Goal: Information Seeking & Learning: Learn about a topic

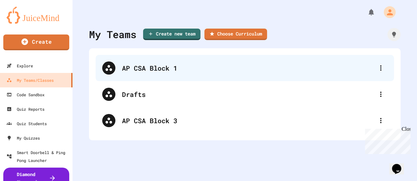
click at [133, 72] on div "AP CSA Block 1" at bounding box center [248, 68] width 252 height 10
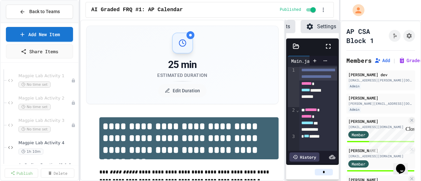
scroll to position [91, 0]
click at [58, 96] on span "Magpie Lab Activity 2" at bounding box center [41, 98] width 46 height 6
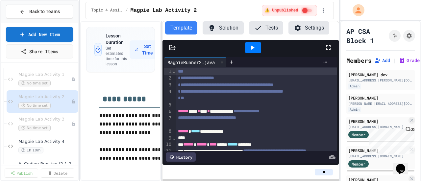
click at [162, 71] on div "**********" at bounding box center [209, 101] width 259 height 160
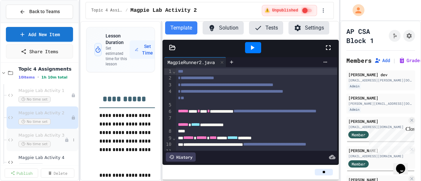
scroll to position [74, 0]
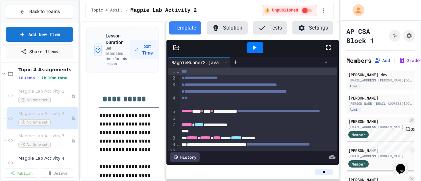
click at [167, 88] on div "**********" at bounding box center [209, 101] width 259 height 160
click at [236, 60] on icon at bounding box center [235, 62] width 5 height 5
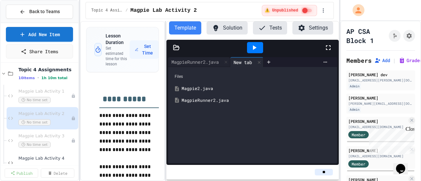
click at [208, 84] on div "Magpie2.java" at bounding box center [253, 89] width 163 height 12
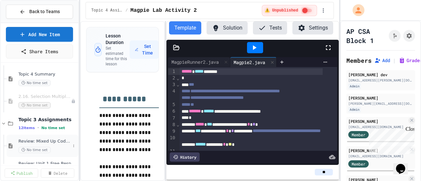
scroll to position [270, 0]
click at [1, 125] on icon at bounding box center [4, 124] width 6 height 6
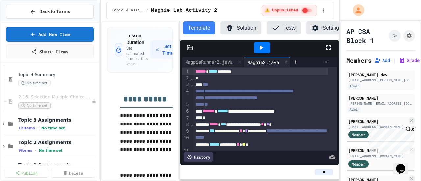
click at [98, 103] on div "**********" at bounding box center [210, 90] width 421 height 181
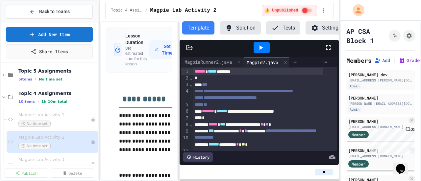
scroll to position [50, 0]
click at [4, 96] on icon at bounding box center [4, 98] width 6 height 6
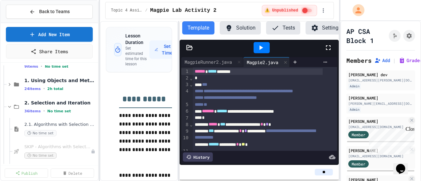
scroll to position [199, 0]
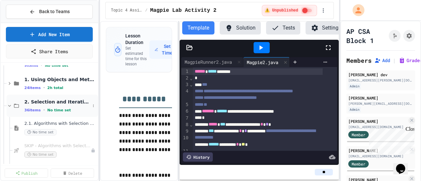
click at [8, 105] on icon at bounding box center [10, 106] width 6 height 6
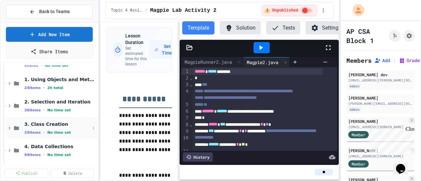
click at [52, 127] on div "3. Class Creation 25 items • No time set" at bounding box center [57, 129] width 66 height 14
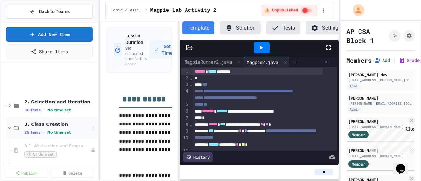
scroll to position [268, 0]
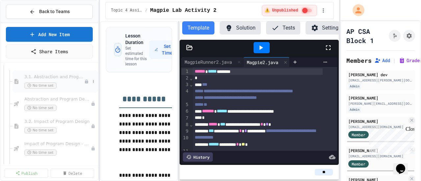
click at [68, 86] on div "No time set" at bounding box center [54, 86] width 60 height 6
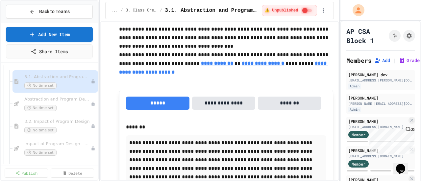
click at [188, 103] on button "*****" at bounding box center [158, 103] width 64 height 13
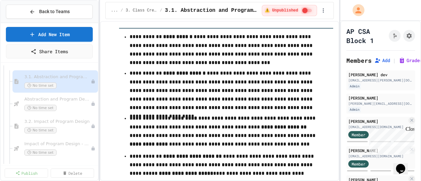
scroll to position [2138, 0]
click at [71, 106] on div "No time set" at bounding box center [54, 108] width 60 height 6
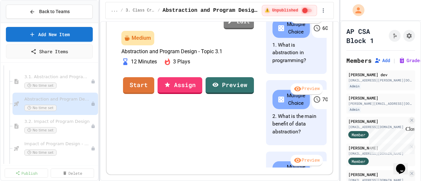
scroll to position [3, 0]
click at [64, 132] on div "No time set" at bounding box center [54, 130] width 60 height 6
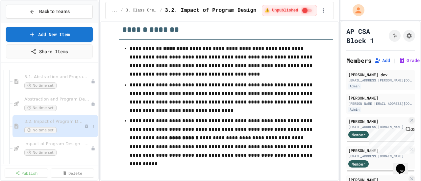
scroll to position [346, 0]
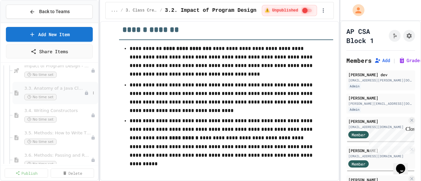
click at [53, 99] on div "No time set" at bounding box center [54, 97] width 60 height 6
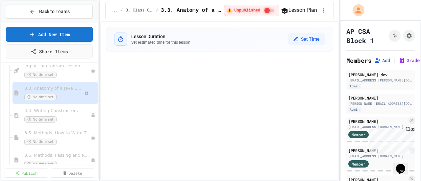
select select "***"
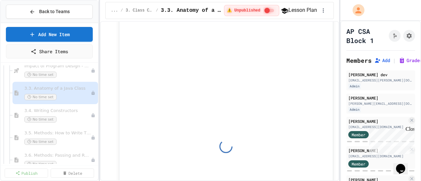
scroll to position [2462, 0]
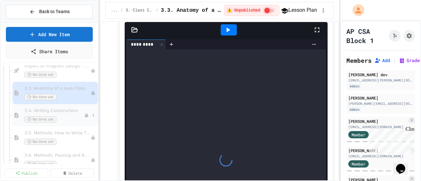
click at [68, 108] on span "3.4. Writing Constructors" at bounding box center [54, 111] width 60 height 6
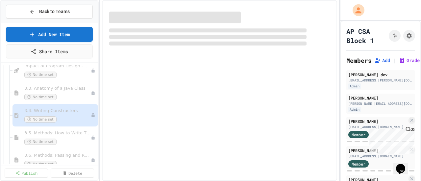
select select "***"
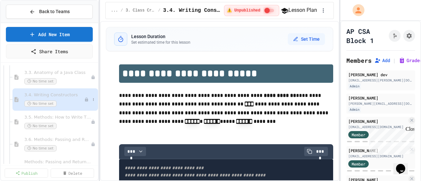
scroll to position [377, 0]
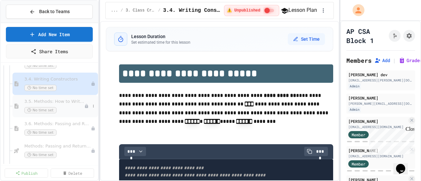
click at [66, 105] on div "3.5. Methods: How to Write Them No time set" at bounding box center [54, 106] width 60 height 14
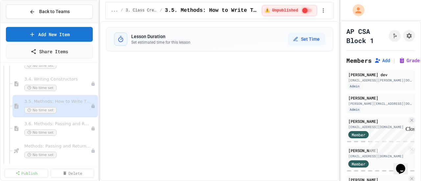
select select "***"
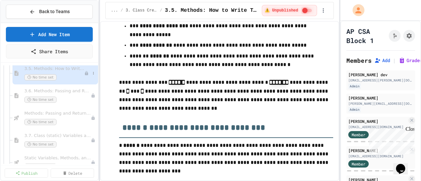
scroll to position [411, 0]
click at [65, 99] on div "No time set" at bounding box center [54, 99] width 60 height 6
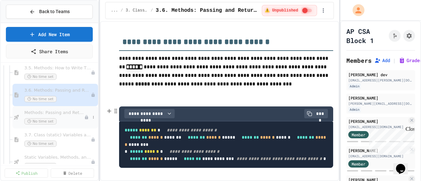
scroll to position [434, 0]
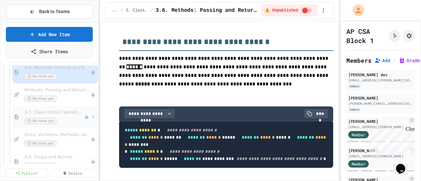
click at [68, 114] on span "3.7. Class (static) Variables and Methods" at bounding box center [54, 113] width 60 height 6
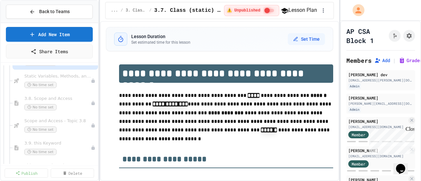
scroll to position [494, 0]
click at [64, 105] on div "No time set" at bounding box center [54, 106] width 60 height 6
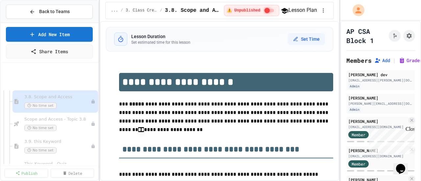
scroll to position [538, 0]
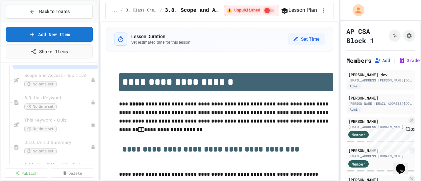
click at [65, 102] on div "3.8. Scope and Access No time set Scope and Access - Topic 3.8 No time set 3.9.…" at bounding box center [49, 115] width 97 height 99
click at [64, 102] on div "3.9. this Keyword No time set" at bounding box center [54, 102] width 60 height 14
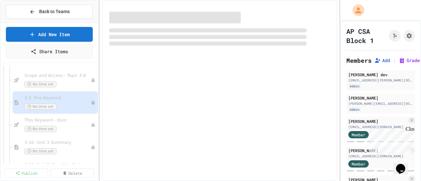
select select "***"
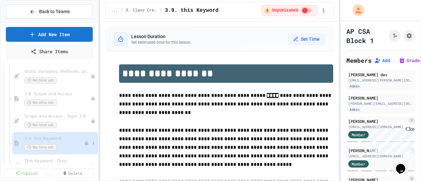
scroll to position [496, 0]
click at [65, 99] on div "3.8. Scope and Access No time set" at bounding box center [54, 100] width 60 height 14
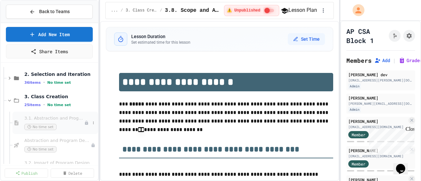
scroll to position [260, 0]
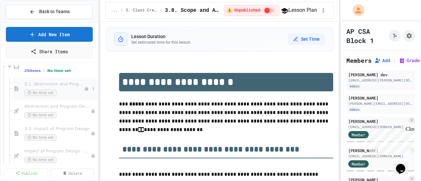
click at [63, 94] on div "No time set" at bounding box center [54, 93] width 60 height 6
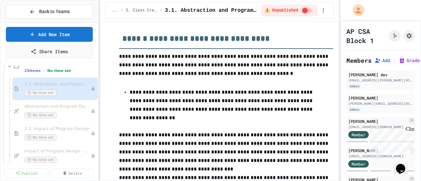
scroll to position [1731, 0]
